Goal: Task Accomplishment & Management: Use online tool/utility

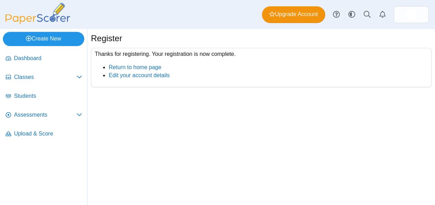
click at [55, 41] on link "Create New" at bounding box center [44, 39] width 82 height 14
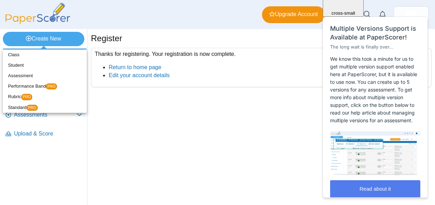
click at [248, 140] on div "Register Thanks for registering. Your registration is now complete. Return to h…" at bounding box center [261, 117] width 348 height 176
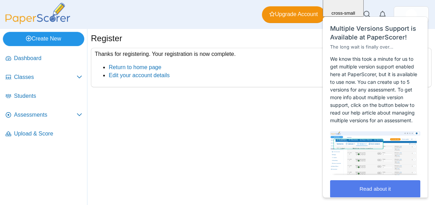
click at [44, 41] on link "Create New" at bounding box center [44, 39] width 82 height 14
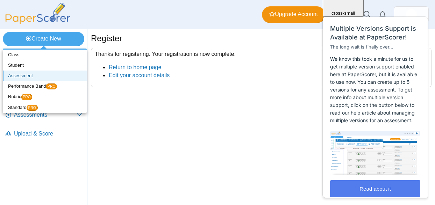
click at [31, 76] on link "Assessment" at bounding box center [45, 76] width 84 height 10
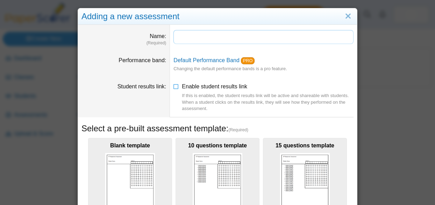
click at [236, 35] on input "Name" at bounding box center [264, 37] width 180 height 14
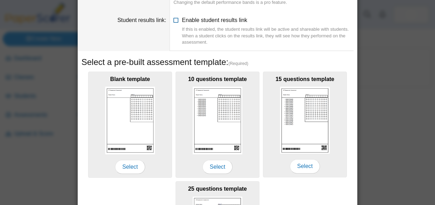
scroll to position [68, 0]
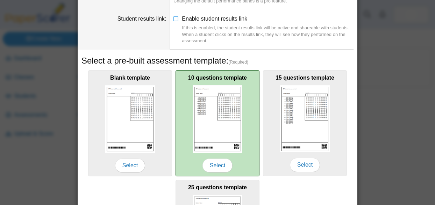
type input "**********"
click at [229, 89] on img at bounding box center [218, 119] width 50 height 68
click at [227, 167] on span "Select" at bounding box center [218, 166] width 30 height 14
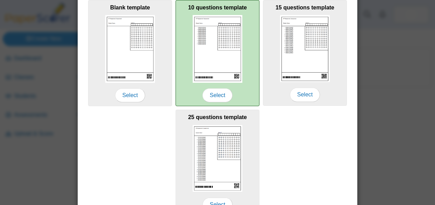
scroll to position [178, 0]
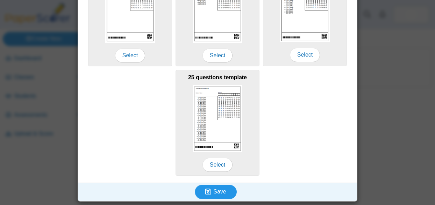
click at [223, 193] on span "Save" at bounding box center [219, 192] width 13 height 6
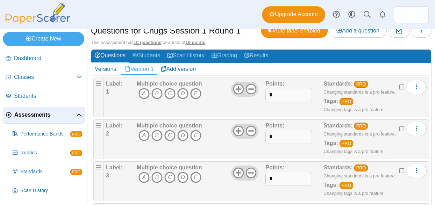
scroll to position [63, 0]
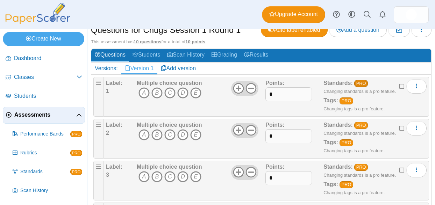
click at [365, 85] on link "PRO" at bounding box center [361, 83] width 14 height 7
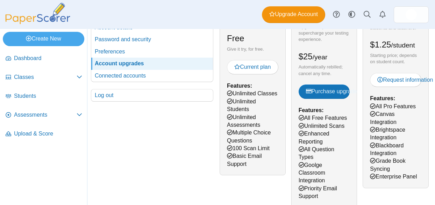
scroll to position [82, 0]
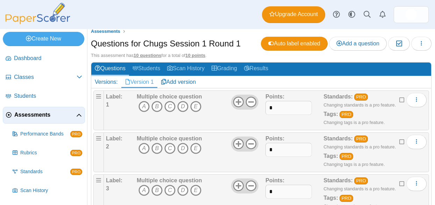
scroll to position [58, 0]
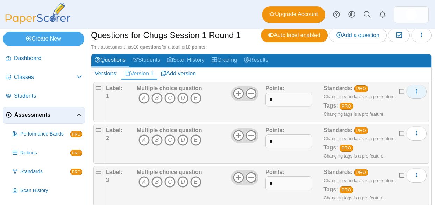
click at [416, 92] on icon "More options" at bounding box center [417, 92] width 6 height 6
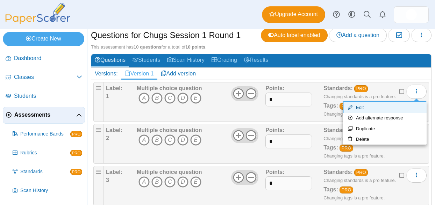
click at [369, 107] on link "Edit" at bounding box center [385, 108] width 84 height 10
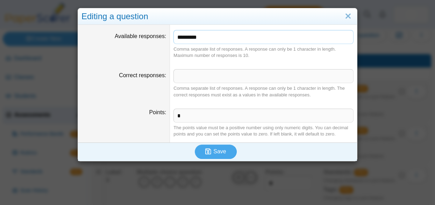
click at [209, 38] on input "*********" at bounding box center [264, 37] width 180 height 14
click at [348, 17] on link "Close" at bounding box center [348, 16] width 11 height 12
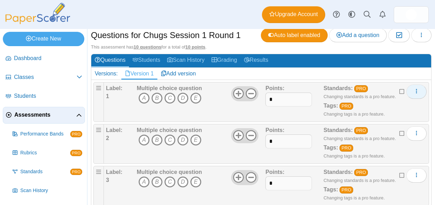
click at [417, 92] on icon "More options" at bounding box center [417, 92] width 6 height 6
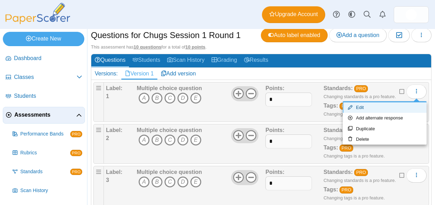
click at [392, 106] on link "Edit" at bounding box center [385, 108] width 84 height 10
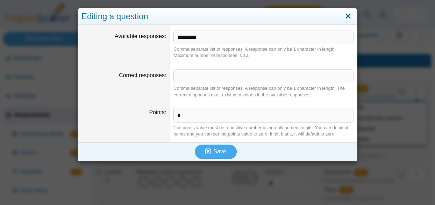
click at [347, 17] on link "Close" at bounding box center [348, 16] width 11 height 12
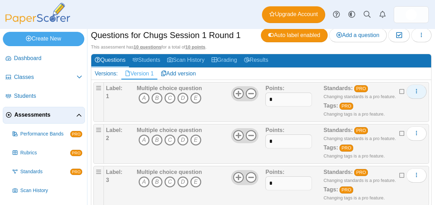
click at [416, 93] on icon "More options" at bounding box center [417, 92] width 6 height 6
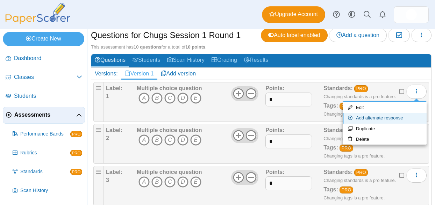
click at [394, 117] on link "Add alternate response" at bounding box center [385, 118] width 84 height 10
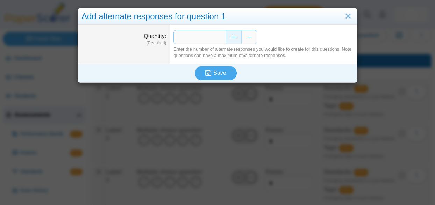
click at [239, 36] on button "Increase" at bounding box center [234, 37] width 16 height 14
type input "*"
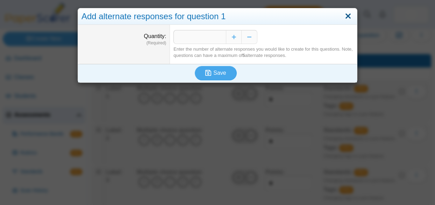
click at [353, 22] on link "Close" at bounding box center [348, 16] width 11 height 12
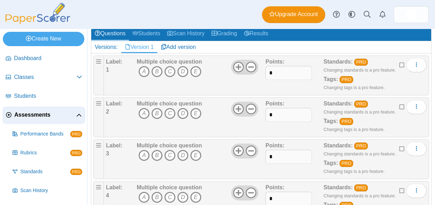
scroll to position [91, 0]
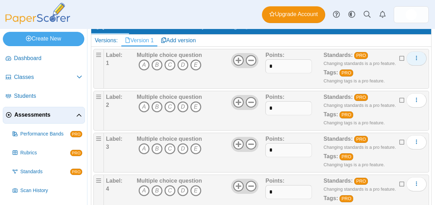
click at [417, 55] on span "More options" at bounding box center [417, 58] width 6 height 6
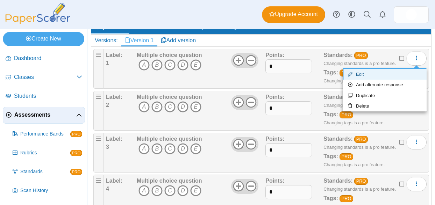
click at [361, 77] on link "Edit" at bounding box center [385, 74] width 84 height 10
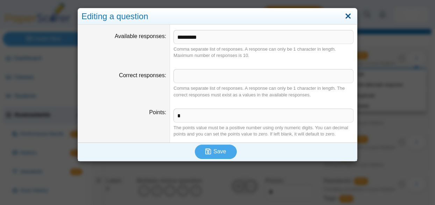
click at [346, 20] on link "Close" at bounding box center [348, 16] width 11 height 12
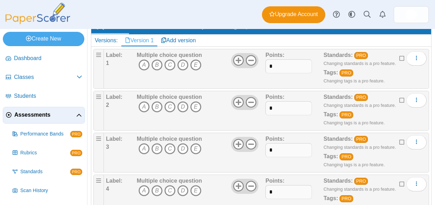
click at [170, 54] on b "Multiple choice question" at bounding box center [169, 55] width 65 height 6
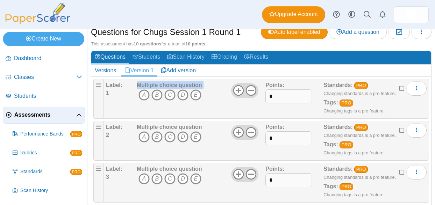
scroll to position [64, 0]
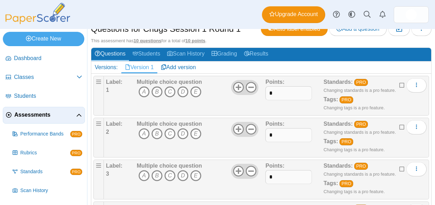
click at [119, 82] on b "Label:" at bounding box center [114, 82] width 16 height 6
click at [418, 82] on icon "More options" at bounding box center [417, 85] width 6 height 6
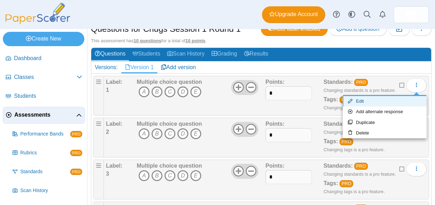
click at [390, 101] on link "Edit" at bounding box center [385, 101] width 84 height 10
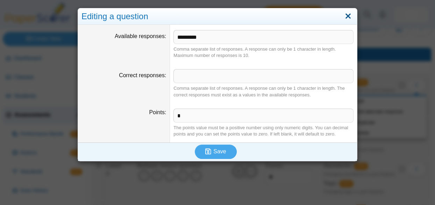
click at [351, 19] on link "Close" at bounding box center [348, 16] width 11 height 12
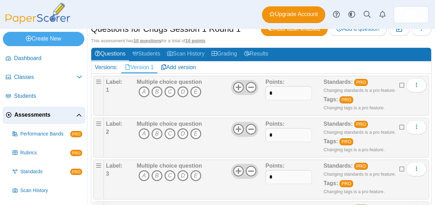
click at [111, 84] on b "Label:" at bounding box center [114, 82] width 16 height 6
click at [173, 91] on icon "C" at bounding box center [169, 91] width 11 height 11
click at [172, 92] on icon "C" at bounding box center [169, 91] width 11 height 11
click at [189, 82] on b "Multiple choice question" at bounding box center [169, 82] width 65 height 6
click at [122, 84] on b "Label:" at bounding box center [114, 82] width 16 height 6
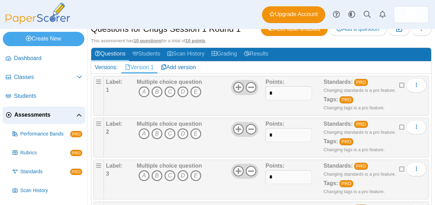
click at [401, 87] on icon at bounding box center [403, 84] width 6 height 5
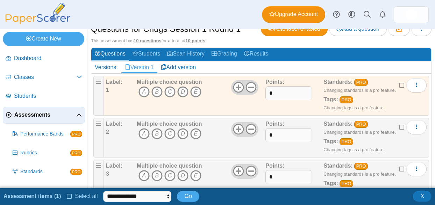
click at [401, 87] on icon at bounding box center [403, 84] width 6 height 5
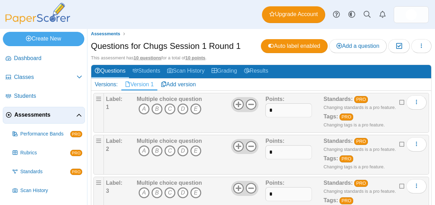
scroll to position [43, 0]
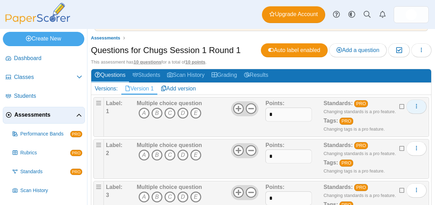
click at [415, 107] on icon "More options" at bounding box center [417, 107] width 6 height 6
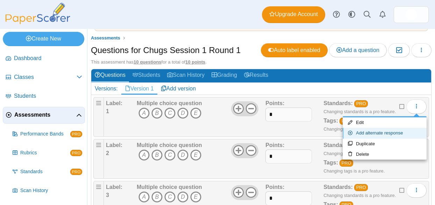
click at [383, 132] on link "Add alternate response" at bounding box center [385, 133] width 84 height 10
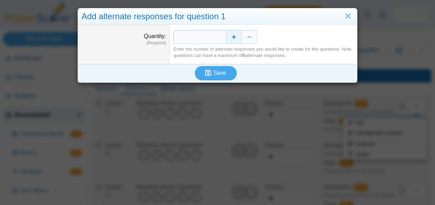
click at [237, 37] on button "Increase" at bounding box center [234, 37] width 16 height 14
type input "*"
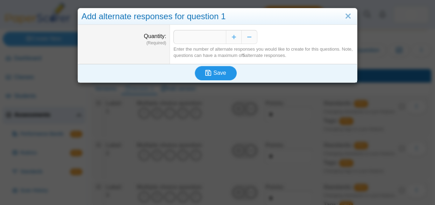
click at [218, 70] on button "Save" at bounding box center [216, 73] width 42 height 14
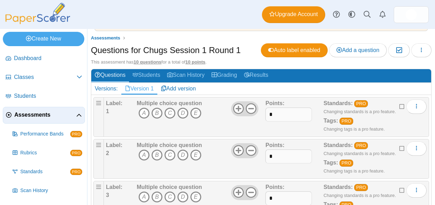
scroll to position [65, 0]
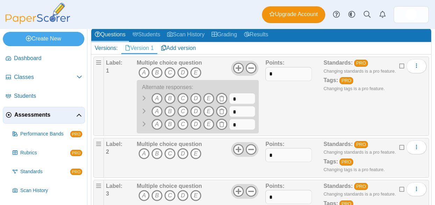
scroll to position [84, 0]
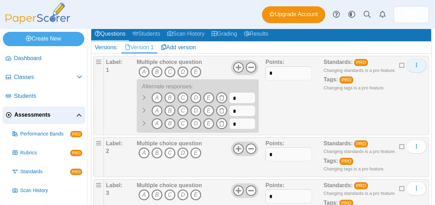
click at [414, 68] on icon "More options" at bounding box center [417, 65] width 6 height 6
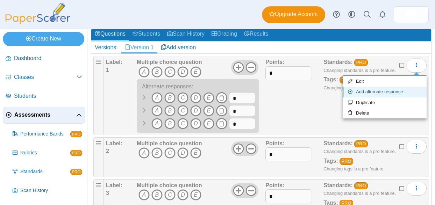
click at [383, 94] on link "Add alternate response" at bounding box center [385, 92] width 84 height 10
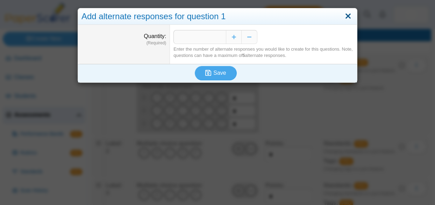
click at [347, 16] on link "Close" at bounding box center [348, 16] width 11 height 12
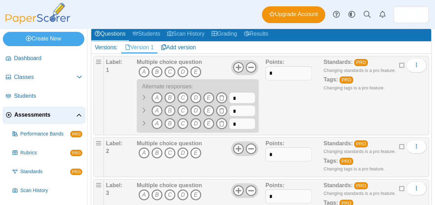
click at [142, 112] on icon at bounding box center [144, 111] width 6 height 6
click at [223, 111] on use at bounding box center [221, 111] width 5 height 6
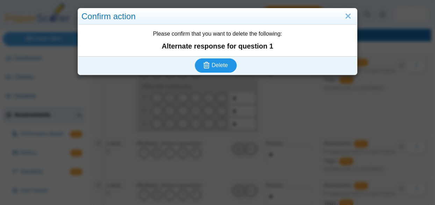
click at [225, 69] on button "Delete" at bounding box center [216, 65] width 42 height 14
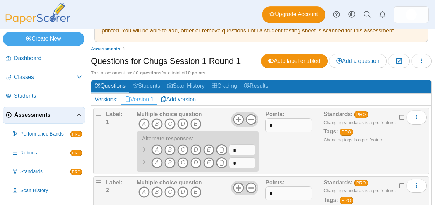
scroll to position [34, 0]
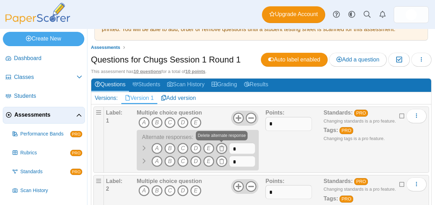
click at [223, 151] on use at bounding box center [221, 149] width 5 height 6
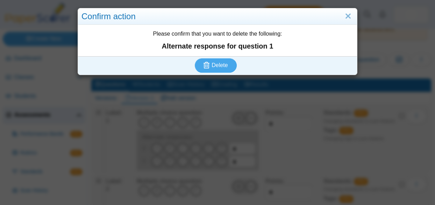
click at [217, 73] on div "Delete" at bounding box center [216, 65] width 276 height 18
click at [219, 67] on span "Delete" at bounding box center [220, 65] width 16 height 6
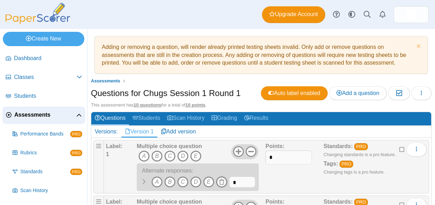
click at [221, 179] on span at bounding box center [221, 182] width 11 height 11
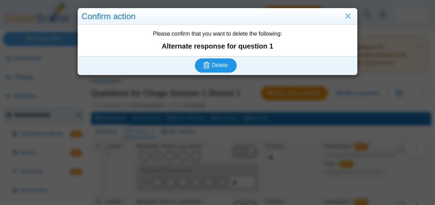
click at [220, 68] on span "Delete" at bounding box center [220, 65] width 16 height 6
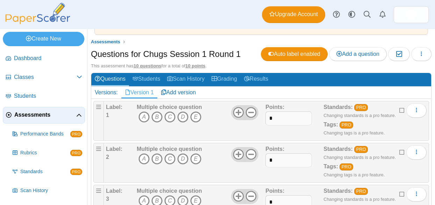
scroll to position [29, 0]
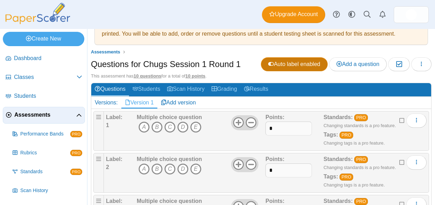
click at [277, 64] on span "Auto label enabled" at bounding box center [294, 64] width 52 height 6
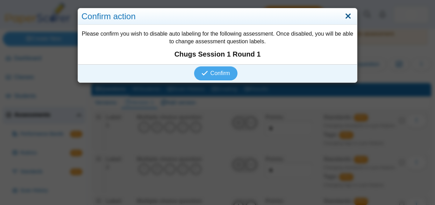
click at [346, 15] on link "Close" at bounding box center [348, 16] width 11 height 12
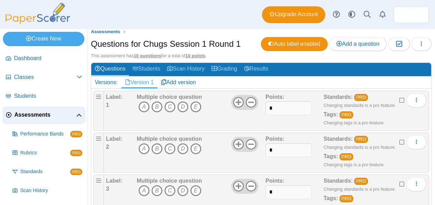
scroll to position [50, 0]
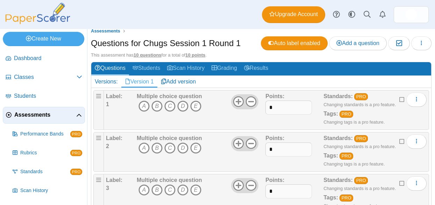
click at [427, 103] on div "Label: 1 Multiple choice question A B C D E Points:" at bounding box center [266, 110] width 325 height 40
click at [422, 100] on button "More options" at bounding box center [417, 100] width 20 height 14
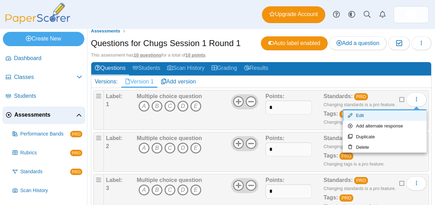
click at [356, 115] on link "Edit" at bounding box center [385, 116] width 84 height 10
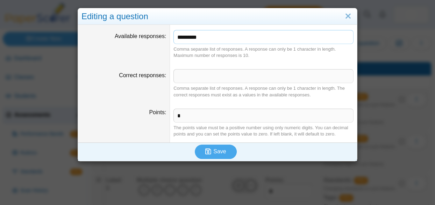
click at [204, 41] on input "*********" at bounding box center [264, 37] width 180 height 14
type input "*"
type input "*********"
click at [223, 151] on span "Save" at bounding box center [219, 152] width 13 height 6
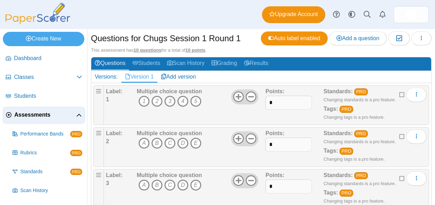
scroll to position [55, 0]
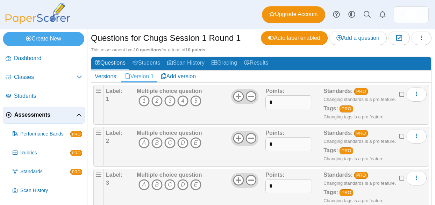
click at [168, 89] on b "Multiple choice question" at bounding box center [169, 91] width 65 height 6
click at [118, 92] on b "Label:" at bounding box center [114, 91] width 16 height 6
click at [237, 97] on icon at bounding box center [238, 96] width 11 height 11
click at [249, 97] on icon at bounding box center [251, 96] width 11 height 11
click at [237, 136] on icon at bounding box center [238, 138] width 11 height 11
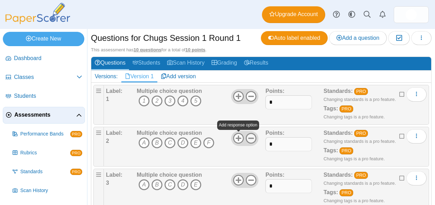
click at [249, 138] on icon at bounding box center [251, 138] width 11 height 11
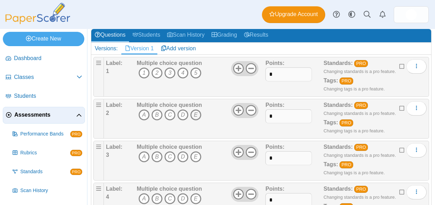
scroll to position [81, 0]
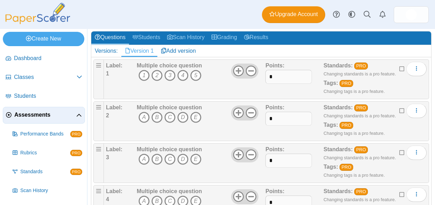
click at [363, 90] on small "Changing tags is a pro feature." at bounding box center [354, 91] width 61 height 5
click at [421, 70] on button "More options" at bounding box center [417, 69] width 20 height 14
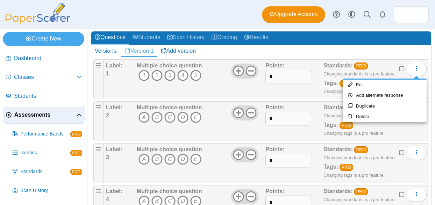
click at [317, 85] on div "Points: *" at bounding box center [295, 79] width 58 height 35
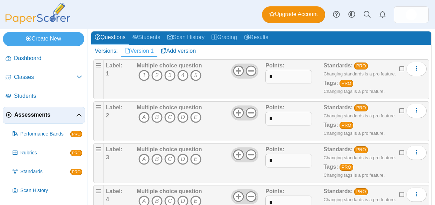
click at [332, 85] on b "Tags:" at bounding box center [331, 83] width 14 height 6
click at [361, 66] on link "PRO" at bounding box center [361, 66] width 14 height 7
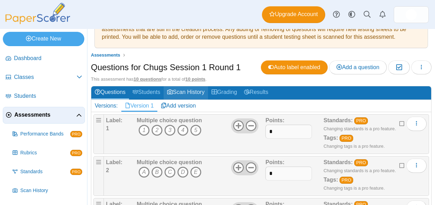
scroll to position [26, 0]
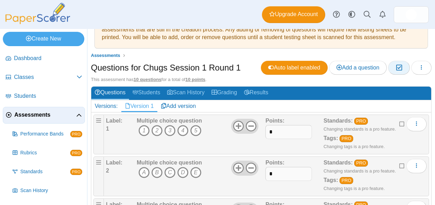
click at [402, 68] on icon "button" at bounding box center [399, 68] width 7 height 6
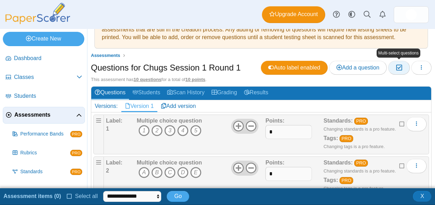
click at [402, 68] on icon "button" at bounding box center [399, 68] width 7 height 6
click at [421, 68] on icon "button" at bounding box center [422, 68] width 6 height 6
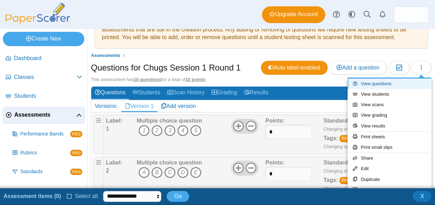
click at [399, 83] on link "View questions" at bounding box center [390, 84] width 84 height 10
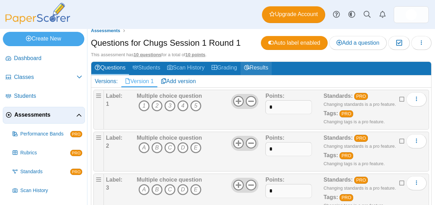
scroll to position [48, 0]
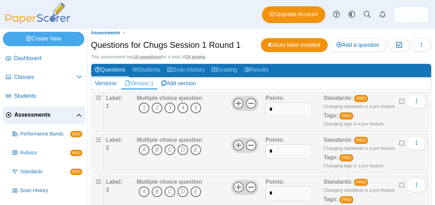
click at [181, 98] on b "Multiple choice question" at bounding box center [169, 98] width 65 height 6
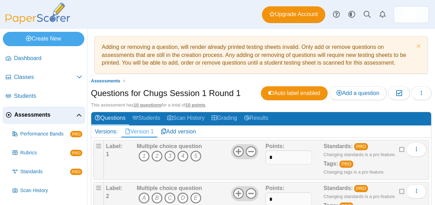
scroll to position [36, 0]
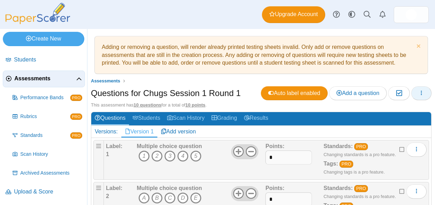
click at [423, 93] on icon "button" at bounding box center [422, 93] width 6 height 6
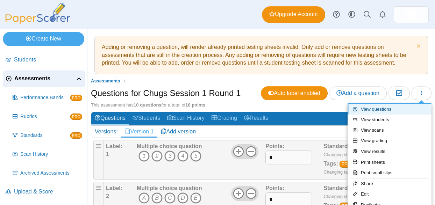
click at [388, 110] on link "View questions" at bounding box center [390, 109] width 84 height 10
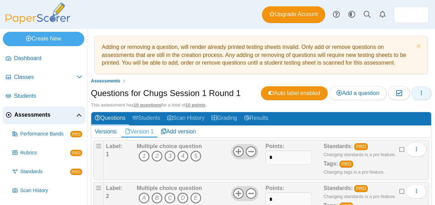
click at [423, 96] on icon "button" at bounding box center [422, 93] width 6 height 6
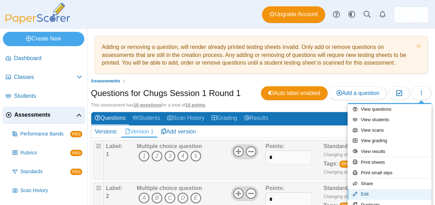
click at [376, 192] on link "Edit" at bounding box center [390, 194] width 84 height 10
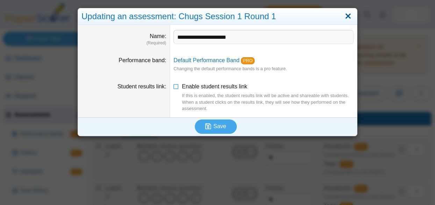
click at [349, 17] on link "Close" at bounding box center [348, 16] width 11 height 12
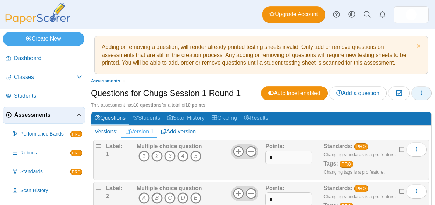
click at [422, 97] on button "button" at bounding box center [421, 93] width 20 height 14
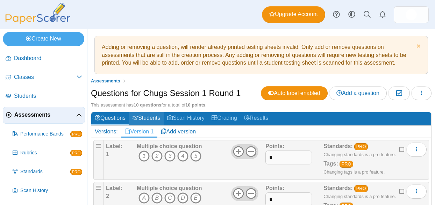
click at [149, 118] on link "Students" at bounding box center [146, 118] width 35 height 13
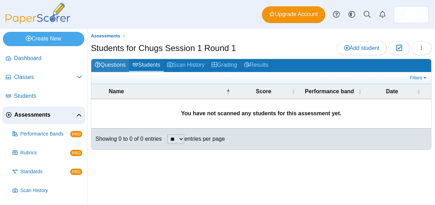
click at [120, 63] on link "Questions" at bounding box center [110, 65] width 38 height 13
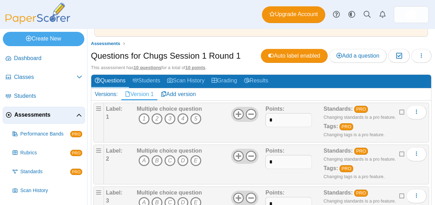
scroll to position [36, 0]
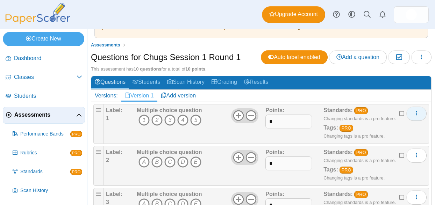
click at [411, 113] on button "More options" at bounding box center [417, 114] width 20 height 14
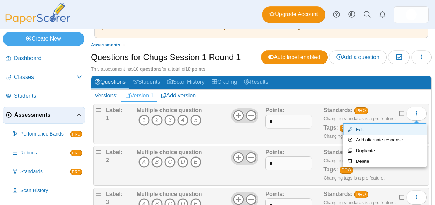
click at [373, 131] on link "Edit" at bounding box center [385, 130] width 84 height 10
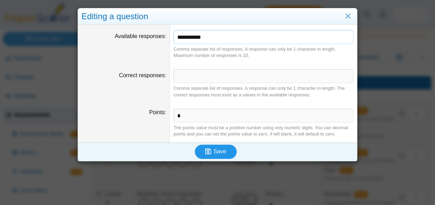
type input "**********"
click at [214, 151] on span "Save" at bounding box center [219, 152] width 13 height 6
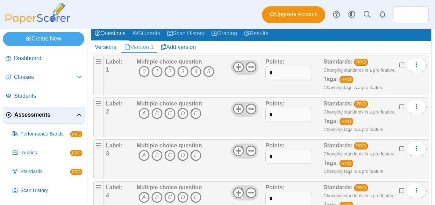
scroll to position [87, 0]
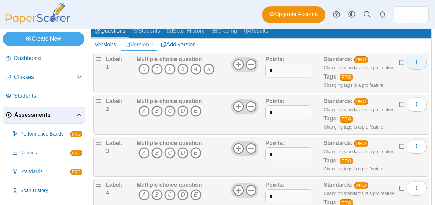
click at [415, 61] on icon "More options" at bounding box center [417, 62] width 6 height 6
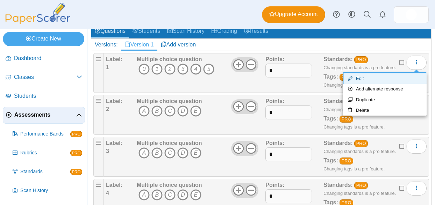
click at [385, 81] on link "Edit" at bounding box center [385, 78] width 84 height 10
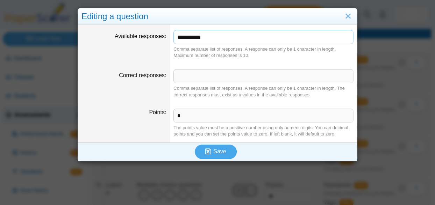
click at [215, 40] on input "**********" at bounding box center [264, 37] width 180 height 14
click at [214, 40] on input "**********" at bounding box center [264, 37] width 180 height 14
click at [226, 148] on button "Save" at bounding box center [216, 152] width 42 height 14
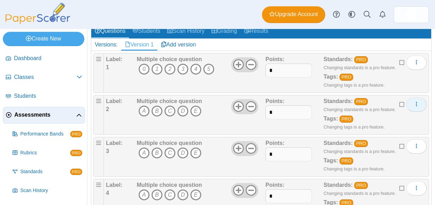
click at [415, 105] on icon "More options" at bounding box center [417, 104] width 6 height 6
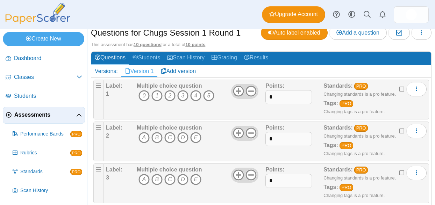
scroll to position [62, 0]
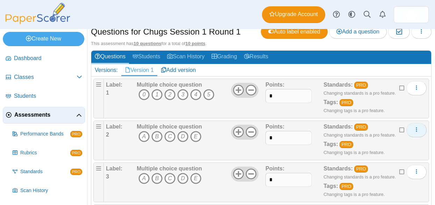
click at [417, 132] on use "More options" at bounding box center [416, 130] width 1 height 5
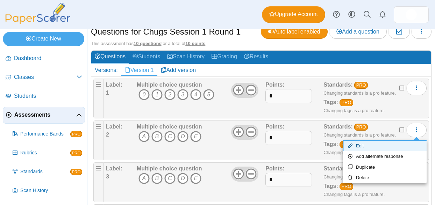
click at [361, 147] on link "Edit" at bounding box center [385, 146] width 84 height 10
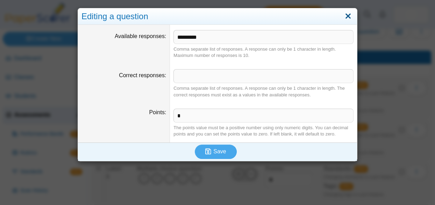
click at [348, 18] on link "Close" at bounding box center [348, 16] width 11 height 12
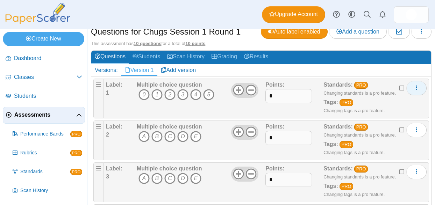
click at [420, 91] on button "More options" at bounding box center [417, 88] width 20 height 14
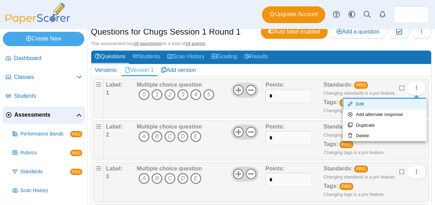
click at [403, 102] on link "Edit" at bounding box center [385, 104] width 84 height 10
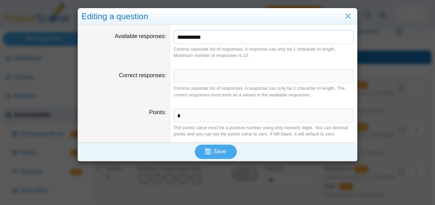
click at [183, 40] on input "**********" at bounding box center [264, 37] width 180 height 14
type input "*********"
click at [218, 150] on span "Save" at bounding box center [219, 152] width 13 height 6
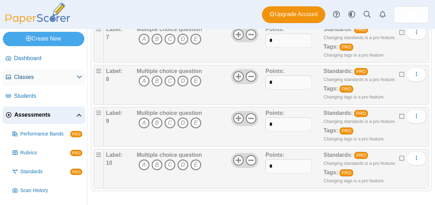
click at [70, 76] on span "Classes" at bounding box center [45, 77] width 63 height 8
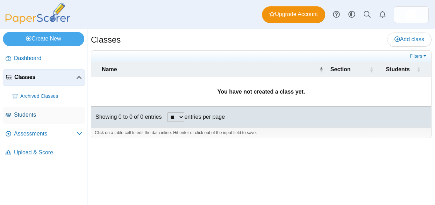
click at [39, 115] on span "Students" at bounding box center [48, 115] width 68 height 8
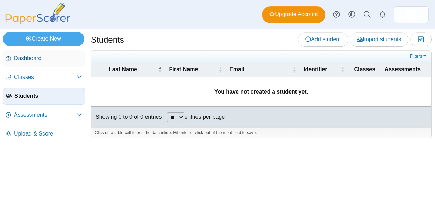
click at [45, 59] on span "Dashboard" at bounding box center [48, 59] width 68 height 8
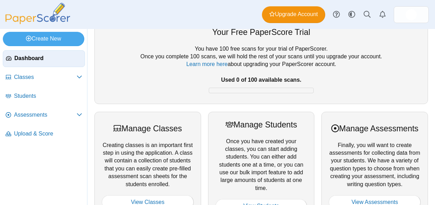
scroll to position [14, 0]
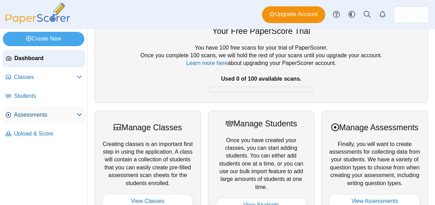
click at [75, 109] on link "Assessments" at bounding box center [44, 115] width 82 height 17
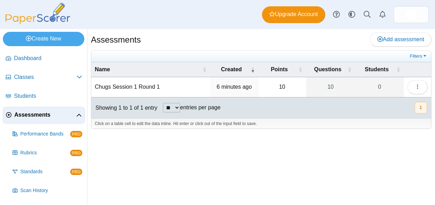
click at [160, 85] on td "Chugs Session 1 Round 1" at bounding box center [150, 87] width 119 height 20
click at [307, 119] on div "Click on a table cell to edit the data inline. Hit enter or click out of the in…" at bounding box center [261, 124] width 340 height 10
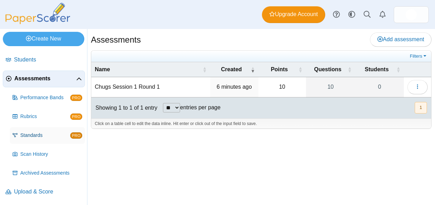
scroll to position [35, 0]
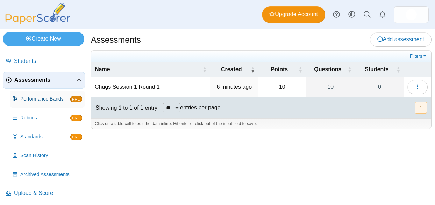
click at [46, 101] on span "Performance Bands" at bounding box center [45, 99] width 50 height 7
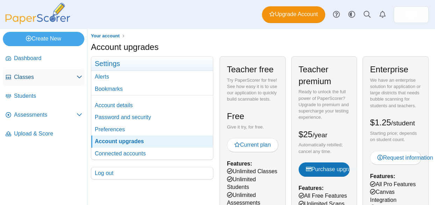
click at [39, 78] on span "Classes" at bounding box center [45, 77] width 63 height 8
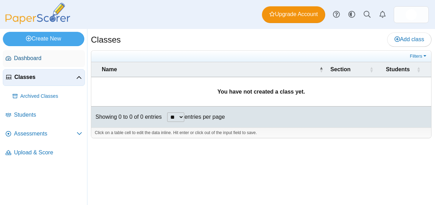
click at [42, 56] on span "Dashboard" at bounding box center [48, 59] width 68 height 8
click at [41, 137] on span "Assessments" at bounding box center [45, 134] width 63 height 8
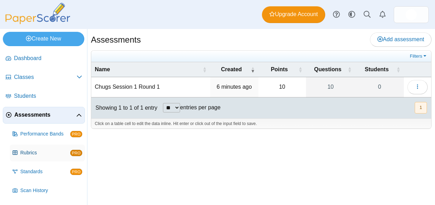
click at [45, 155] on span "Rubrics" at bounding box center [45, 153] width 50 height 7
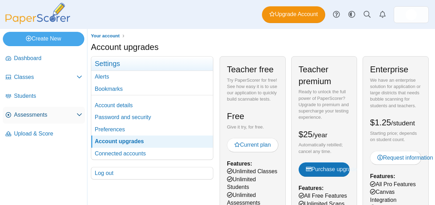
click at [44, 115] on span "Assessments" at bounding box center [45, 115] width 63 height 8
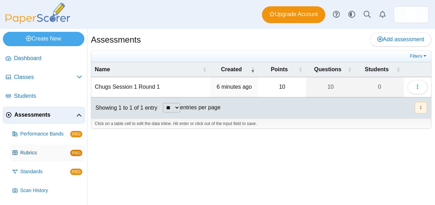
scroll to position [36, 0]
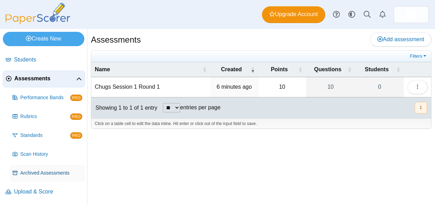
click at [63, 173] on span "Archived Assessments" at bounding box center [51, 173] width 62 height 7
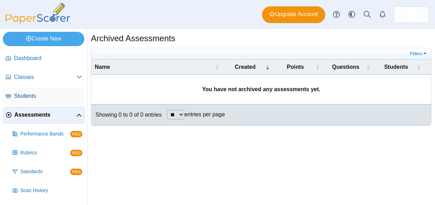
click at [34, 92] on span "Students" at bounding box center [48, 96] width 68 height 8
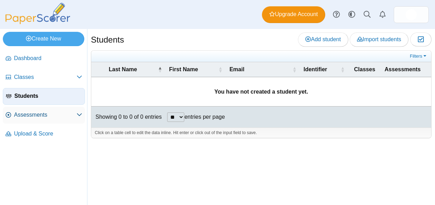
click at [63, 117] on span "Assessments" at bounding box center [45, 115] width 63 height 8
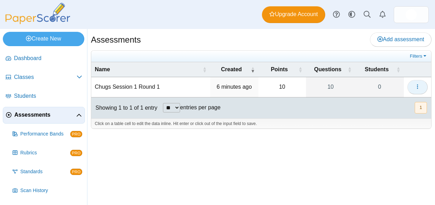
click at [415, 85] on icon "button" at bounding box center [418, 87] width 6 height 6
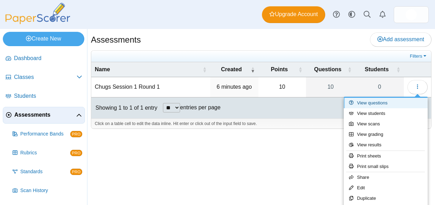
click at [395, 99] on link "View questions" at bounding box center [386, 103] width 84 height 10
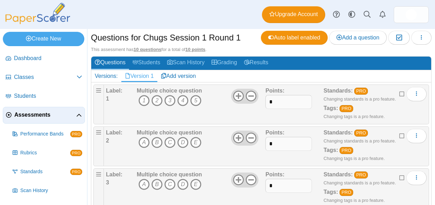
scroll to position [64, 0]
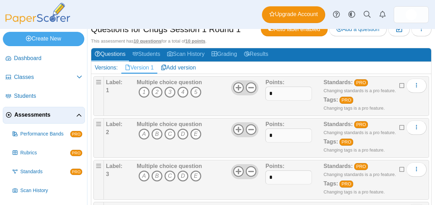
click at [186, 85] on b "Multiple choice question" at bounding box center [169, 82] width 65 height 6
click at [183, 93] on icon "4" at bounding box center [182, 92] width 11 height 11
click at [170, 131] on icon "C" at bounding box center [169, 134] width 11 height 11
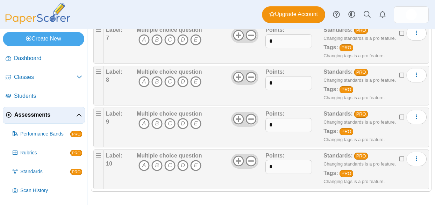
scroll to position [369, 0]
click at [333, 175] on b "Tags:" at bounding box center [331, 173] width 14 height 6
click at [353, 172] on div "Standards: PRO Changing standards is a pro feature. Tags: PRO Changing tags is …" at bounding box center [367, 168] width 87 height 35
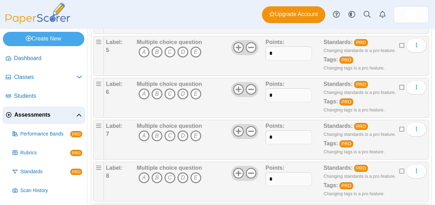
scroll to position [265, 0]
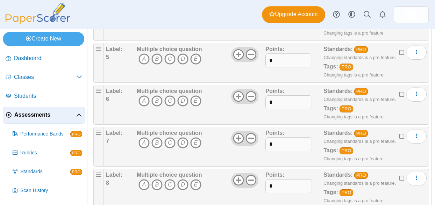
click at [200, 48] on b "Multiple choice question" at bounding box center [169, 49] width 65 height 6
drag, startPoint x: 202, startPoint y: 50, endPoint x: 133, endPoint y: 48, distance: 68.9
click at [132, 49] on div "Label: 5 Multiple choice question A B C D E *" at bounding box center [266, 62] width 321 height 35
click at [138, 48] on b "Multiple choice question" at bounding box center [169, 49] width 65 height 6
click at [363, 50] on link "PRO" at bounding box center [361, 49] width 14 height 7
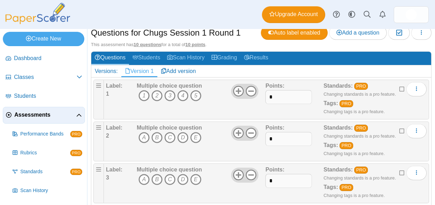
scroll to position [66, 0]
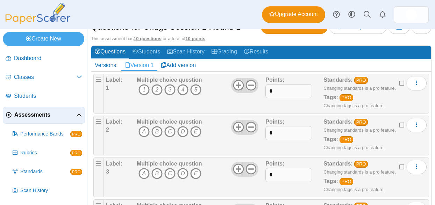
click at [184, 79] on b "Multiple choice question" at bounding box center [169, 80] width 65 height 6
click at [419, 82] on icon "More options" at bounding box center [417, 83] width 6 height 6
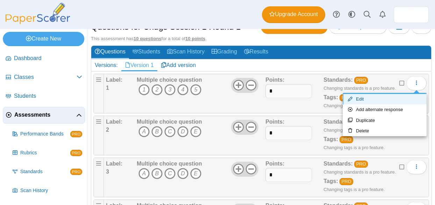
click at [372, 101] on link "Edit" at bounding box center [385, 99] width 84 height 10
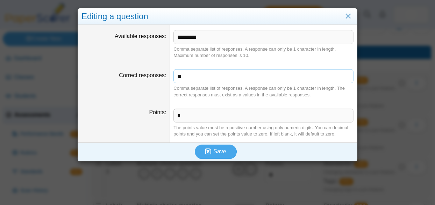
click at [193, 78] on input "**" at bounding box center [264, 76] width 180 height 14
type input "*"
click at [220, 151] on span "Save" at bounding box center [219, 152] width 13 height 6
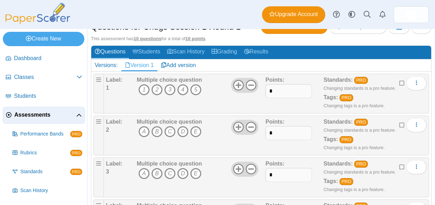
click at [161, 80] on b "Multiple choice question" at bounding box center [169, 80] width 65 height 6
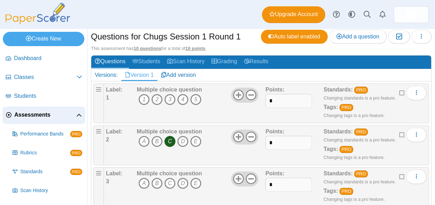
scroll to position [56, 0]
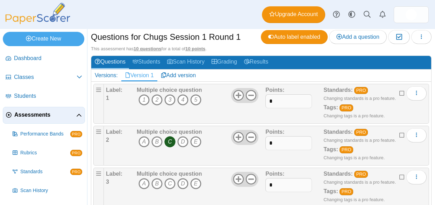
click at [172, 143] on icon "C" at bounding box center [169, 141] width 11 height 11
click at [426, 34] on button "button" at bounding box center [421, 37] width 20 height 14
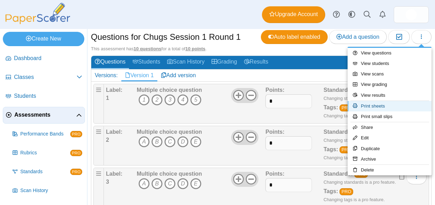
click at [371, 104] on link "Print sheets" at bounding box center [390, 106] width 84 height 10
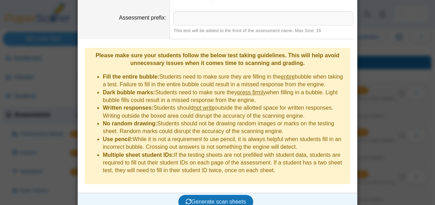
scroll to position [0, 0]
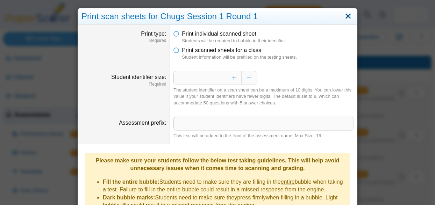
click at [346, 16] on link "Close" at bounding box center [348, 16] width 11 height 12
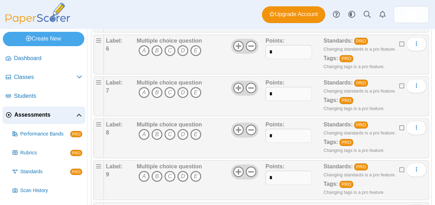
scroll to position [314, 0]
